Goal: Task Accomplishment & Management: Manage account settings

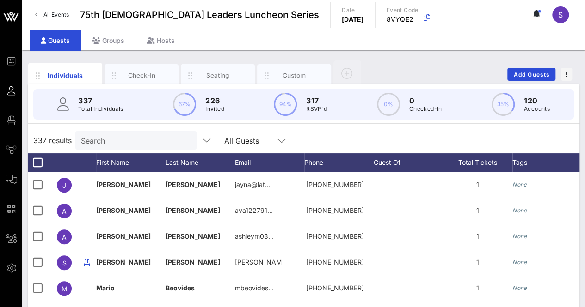
click at [146, 140] on input "Search" at bounding box center [135, 141] width 108 height 12
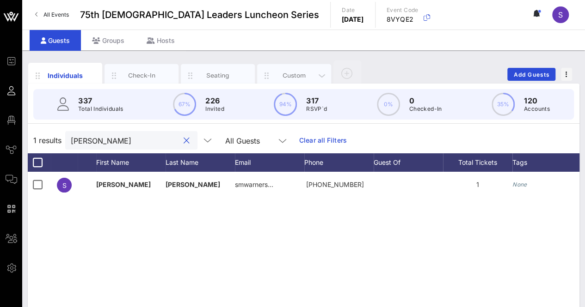
type input "[PERSON_NAME]"
click at [293, 75] on div "Custom" at bounding box center [294, 75] width 41 height 9
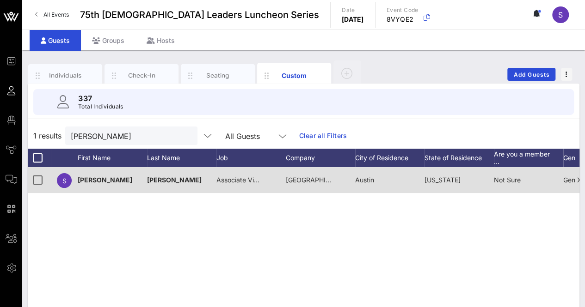
click at [245, 185] on div "Associate Vice Chancellor of Teaching & Learning" at bounding box center [239, 180] width 46 height 26
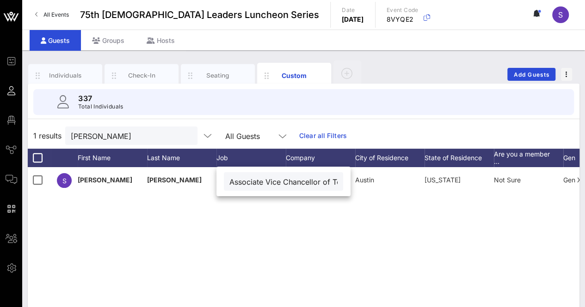
click at [417, 113] on div "337 Total Individuals" at bounding box center [303, 102] width 540 height 26
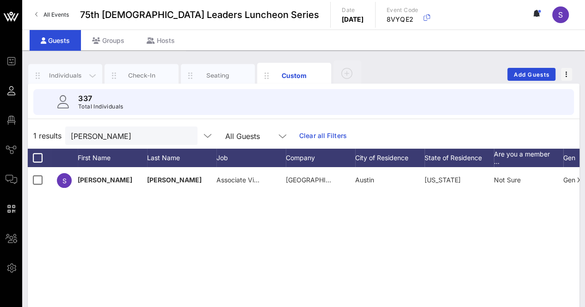
click at [69, 70] on div "Individuals" at bounding box center [65, 75] width 74 height 23
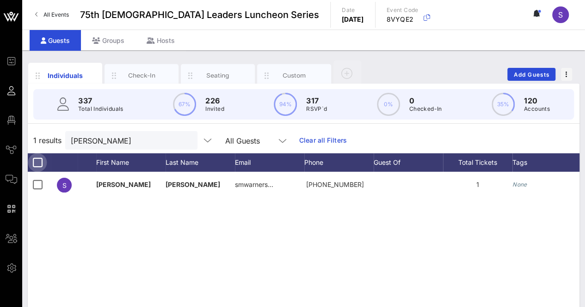
click at [35, 164] on div at bounding box center [38, 163] width 16 height 16
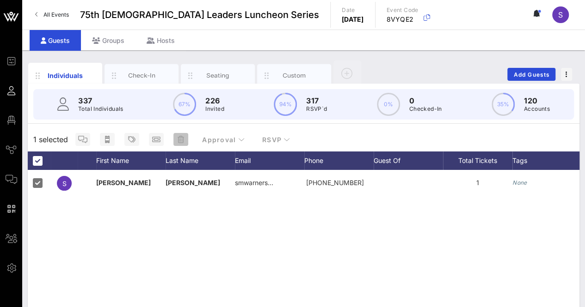
click at [181, 140] on icon "button" at bounding box center [180, 139] width 6 height 7
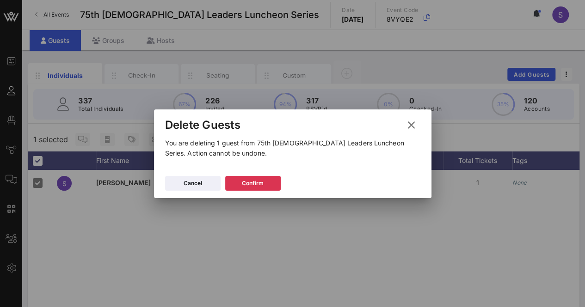
click at [264, 231] on div at bounding box center [292, 153] width 585 height 307
click at [413, 123] on icon at bounding box center [411, 125] width 14 height 13
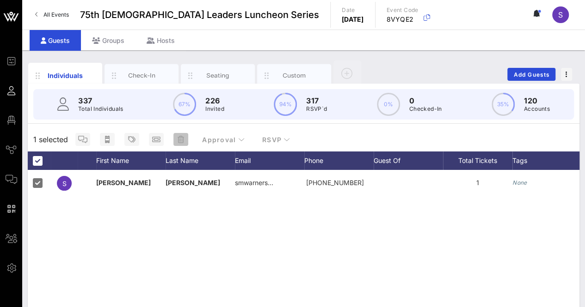
click at [181, 139] on icon "button" at bounding box center [180, 139] width 6 height 7
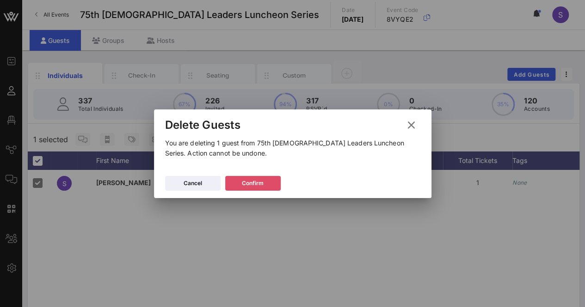
click at [251, 184] on icon at bounding box center [252, 183] width 7 height 6
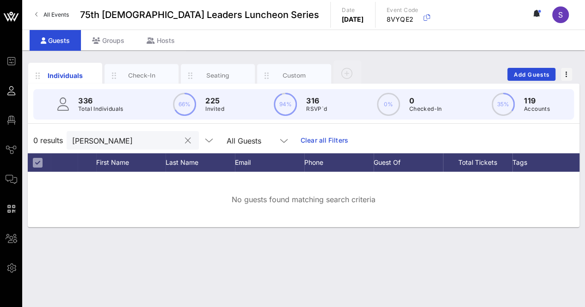
click at [98, 144] on input "[PERSON_NAME]" at bounding box center [126, 141] width 108 height 12
drag, startPoint x: 98, startPoint y: 144, endPoint x: 105, endPoint y: 149, distance: 8.9
click at [98, 143] on input "[PERSON_NAME]" at bounding box center [126, 141] width 108 height 12
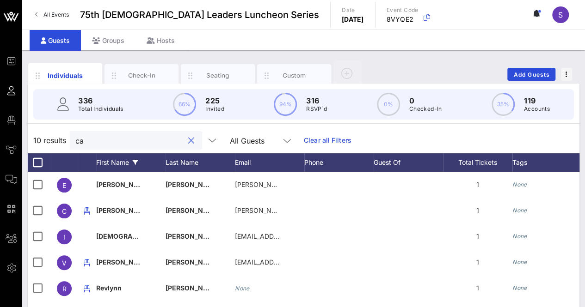
type input "c"
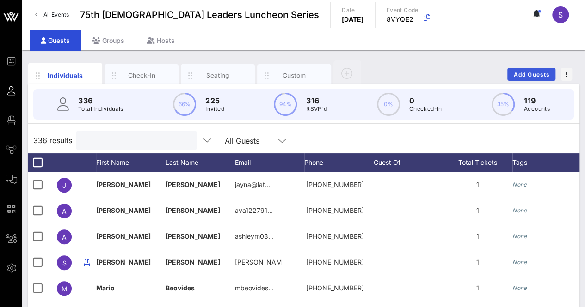
drag, startPoint x: 502, startPoint y: 71, endPoint x: 514, endPoint y: 70, distance: 12.1
click at [505, 70] on div "Individuals Check-In Seating Custom Add Guests" at bounding box center [303, 75] width 551 height 30
click at [519, 70] on button "Add Guests" at bounding box center [531, 74] width 48 height 13
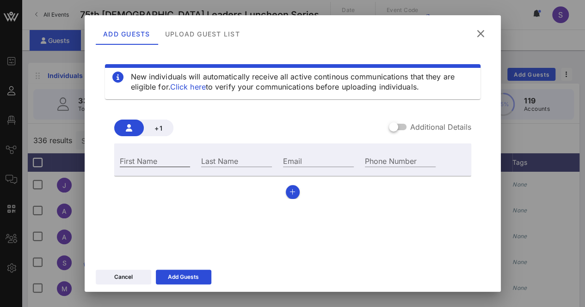
click at [165, 158] on input "First Name" at bounding box center [155, 161] width 71 height 12
type input "C"
type input "[PERSON_NAME]"
click at [247, 161] on input "Last Name" at bounding box center [236, 161] width 71 height 12
type input "[PERSON_NAME]"
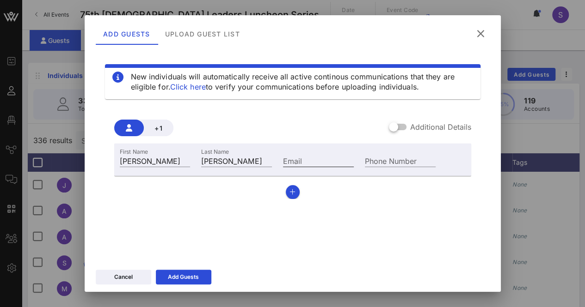
click at [302, 163] on input "Email" at bounding box center [318, 161] width 71 height 12
paste input "[EMAIL_ADDRESS][DOMAIN_NAME]"
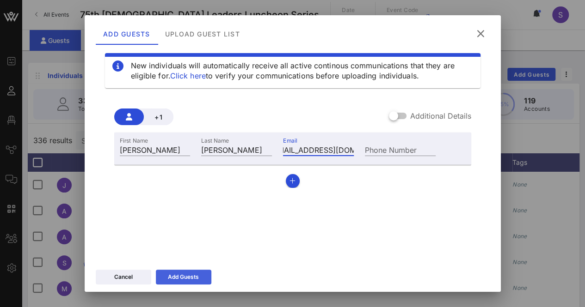
scroll to position [15, 0]
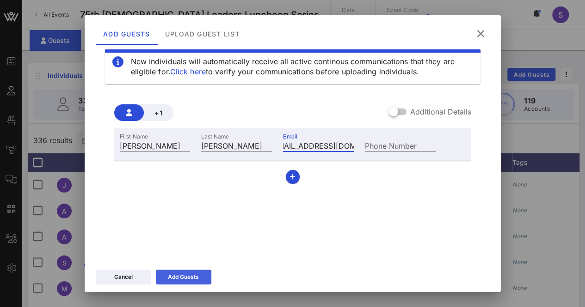
type input "[EMAIL_ADDRESS][DOMAIN_NAME]"
click at [196, 276] on div "Add Guests" at bounding box center [183, 277] width 31 height 9
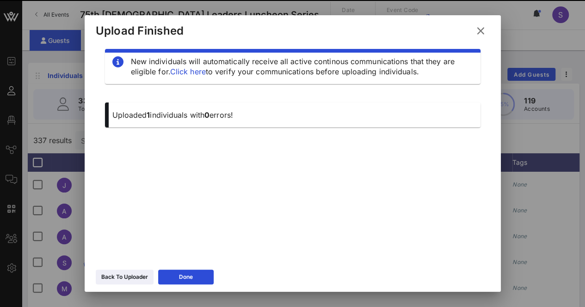
scroll to position [10, 0]
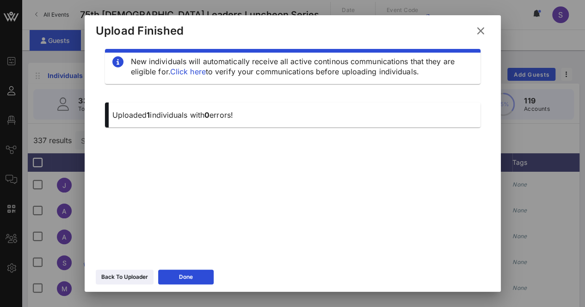
click at [482, 28] on icon at bounding box center [480, 31] width 14 height 15
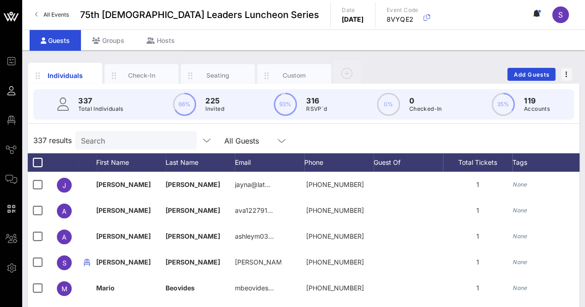
click at [156, 142] on input "Search" at bounding box center [135, 141] width 108 height 12
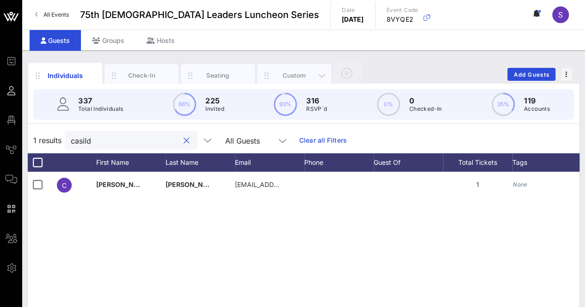
type input "casild"
click at [296, 75] on div "Custom" at bounding box center [294, 75] width 41 height 9
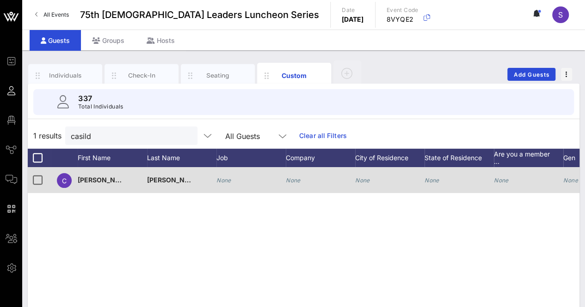
click at [293, 179] on icon "None" at bounding box center [293, 180] width 15 height 7
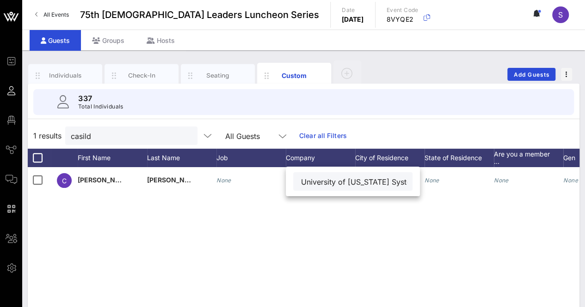
scroll to position [0, 0]
type input "The University of [US_STATE] System"
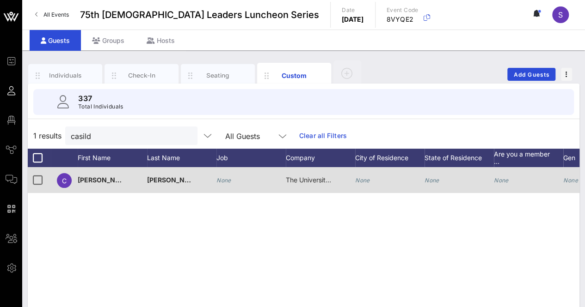
click at [234, 177] on div "None" at bounding box center [250, 185] width 69 height 37
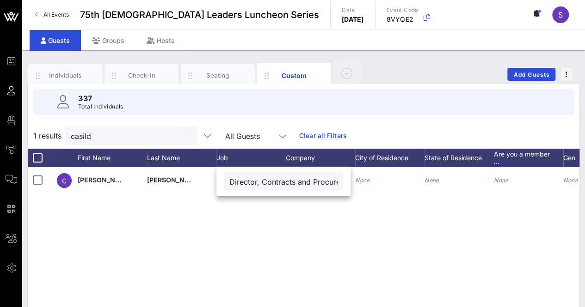
scroll to position [0, 31]
type input "Director, Contracts and Procurement"
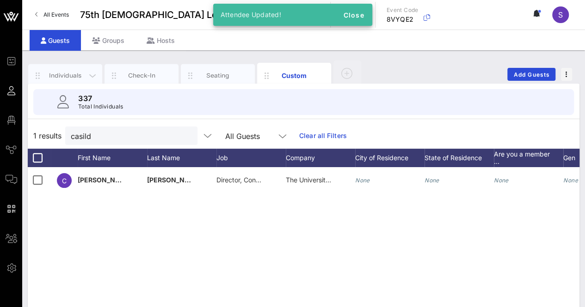
click at [65, 68] on div "Individuals" at bounding box center [65, 75] width 74 height 23
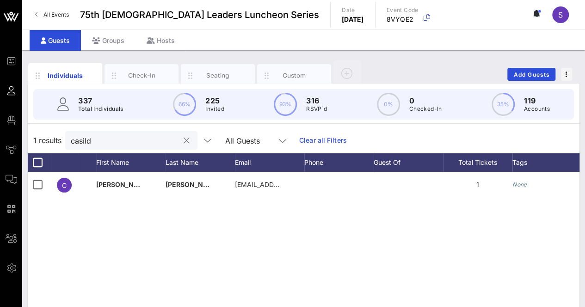
click at [183, 139] on button "clear icon" at bounding box center [186, 140] width 6 height 9
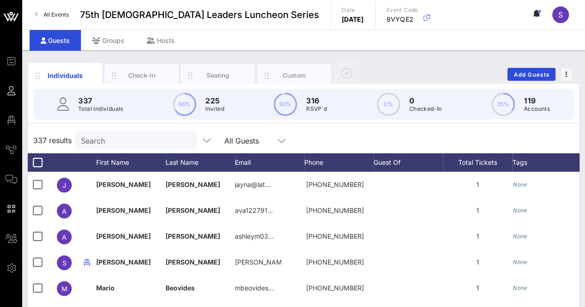
drag, startPoint x: 442, startPoint y: 145, endPoint x: 448, endPoint y: 145, distance: 6.5
click at [442, 145] on div "337 results Search All Guests" at bounding box center [303, 141] width 551 height 26
